Goal: Find specific page/section: Find specific page/section

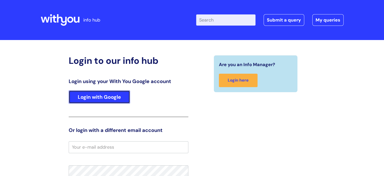
click at [103, 95] on link "Login with Google" at bounding box center [99, 96] width 61 height 13
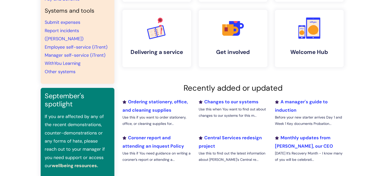
scroll to position [107, 0]
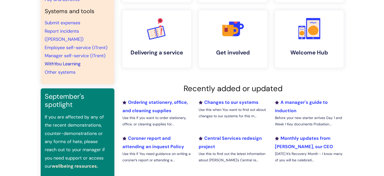
click at [66, 61] on link "WithYou Learning" at bounding box center [63, 64] width 36 height 6
click at [64, 61] on link "WithYou Learning" at bounding box center [63, 64] width 36 height 6
